Goal: Find specific page/section: Find specific page/section

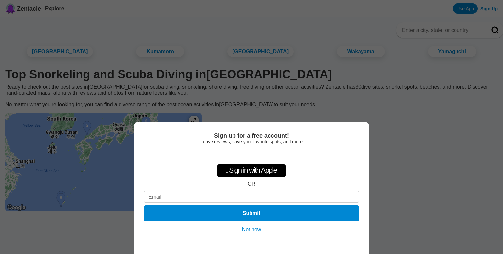
click at [256, 230] on button "Not now" at bounding box center [251, 229] width 23 height 7
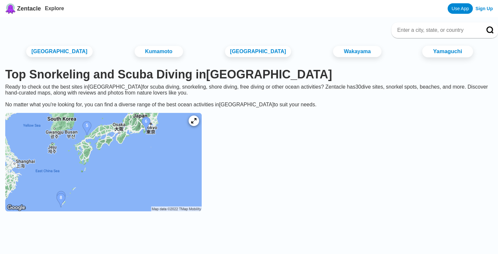
click at [426, 55] on link "Yamaguchi" at bounding box center [447, 52] width 51 height 12
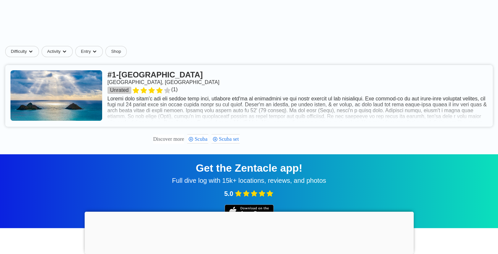
scroll to position [182, 0]
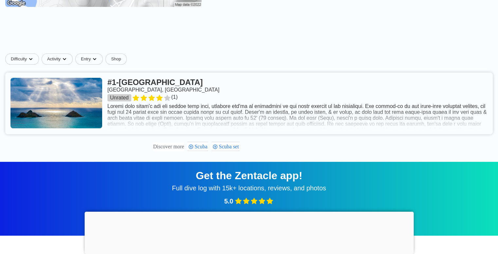
click at [214, 119] on link at bounding box center [249, 103] width 488 height 62
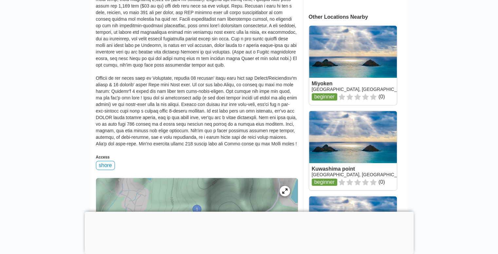
scroll to position [295, 0]
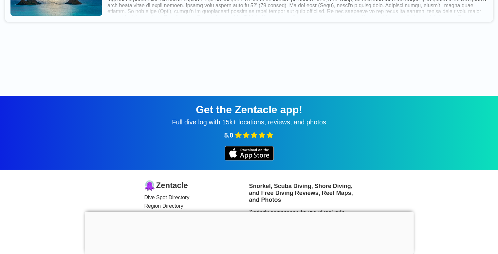
scroll to position [182, 0]
